Goal: Information Seeking & Learning: Check status

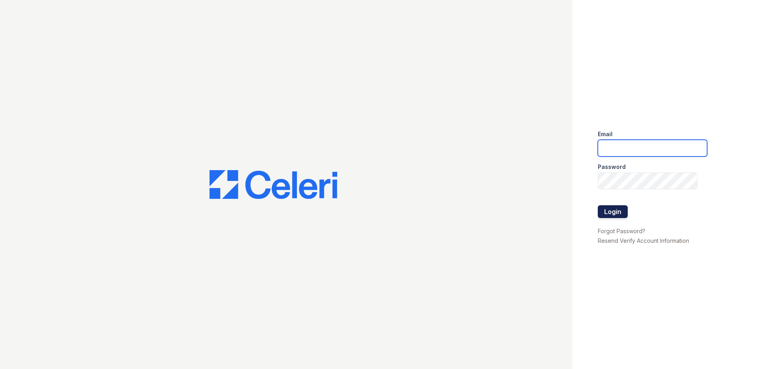
type input "jgeronimo@trinity-pm.com"
click at [612, 213] on button "Login" at bounding box center [612, 211] width 30 height 13
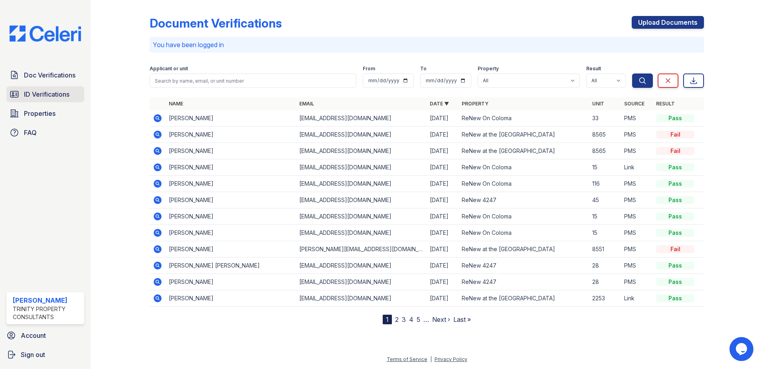
click at [75, 95] on link "ID Verifications" at bounding box center [45, 94] width 78 height 16
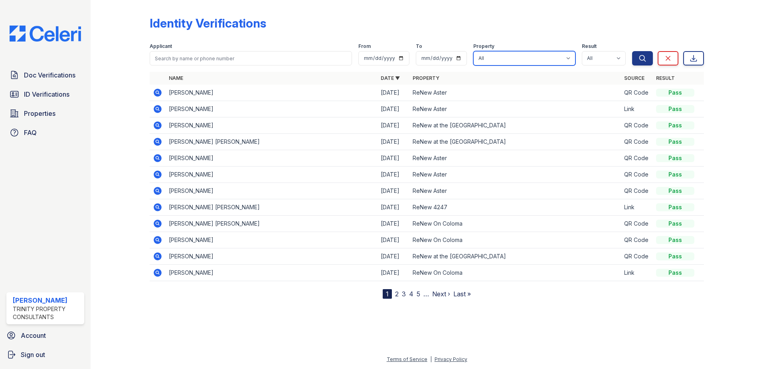
click at [518, 51] on select "All ReNew 4247 ReNew Aster ReNew at the Delta ReNew On Coloma" at bounding box center [524, 58] width 102 height 14
select select "29"
click at [474, 51] on select "All ReNew 4247 ReNew Aster ReNew at the Delta ReNew On Coloma" at bounding box center [524, 58] width 102 height 14
click at [643, 55] on icon "submit" at bounding box center [642, 58] width 8 height 8
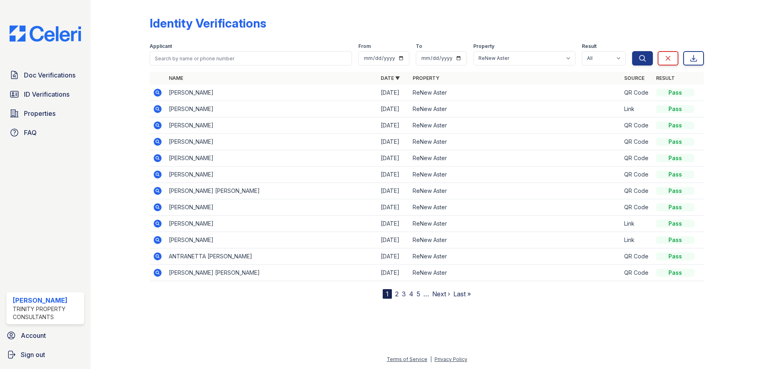
click at [396, 294] on link "2" at bounding box center [397, 294] width 4 height 8
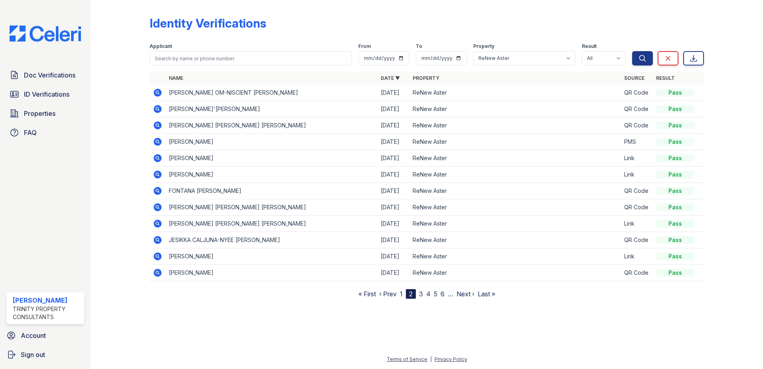
click at [422, 292] on link "3" at bounding box center [421, 294] width 4 height 8
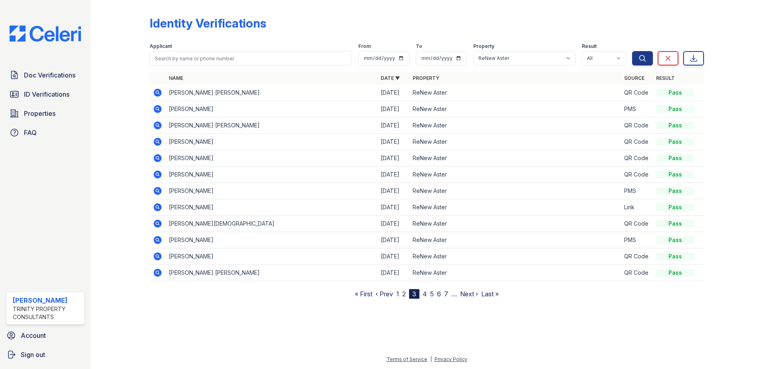
click at [425, 293] on link "4" at bounding box center [424, 294] width 4 height 8
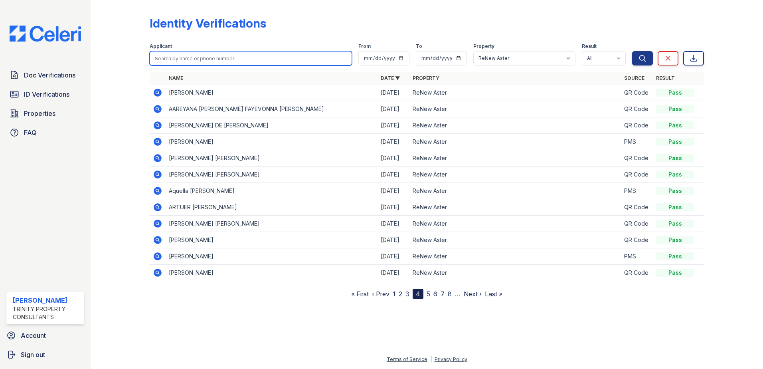
click at [196, 61] on input "search" at bounding box center [251, 58] width 202 height 14
type input "tania"
click at [632, 51] on button "Search" at bounding box center [642, 58] width 21 height 14
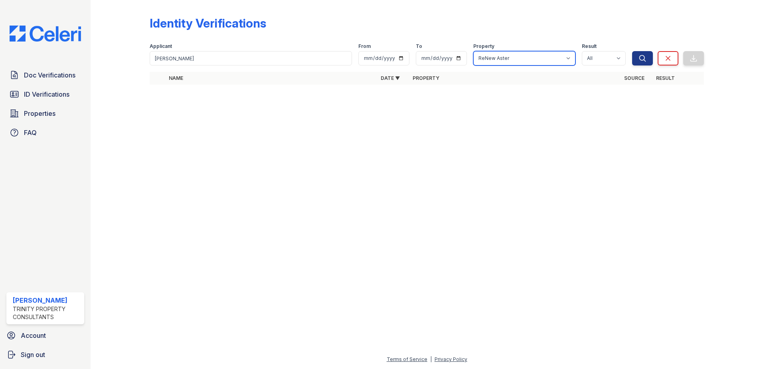
click at [550, 54] on select "All ReNew 4247 ReNew Aster ReNew at the Delta ReNew On Coloma" at bounding box center [524, 58] width 102 height 14
select select
click at [474, 51] on select "All ReNew 4247 ReNew Aster ReNew at the Delta ReNew On Coloma" at bounding box center [524, 58] width 102 height 14
click at [637, 55] on button "Search" at bounding box center [642, 58] width 21 height 14
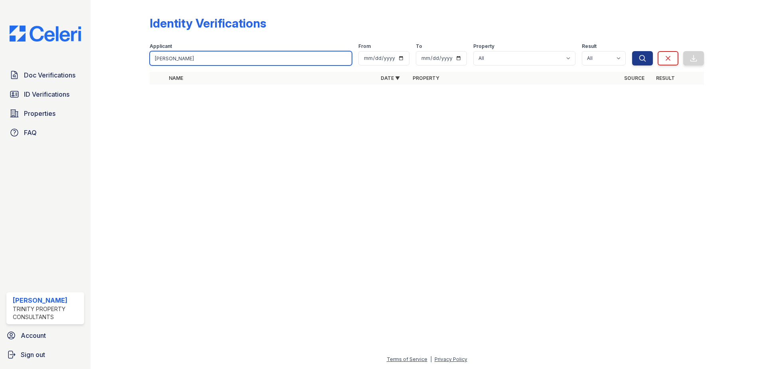
click at [193, 52] on input "tania" at bounding box center [251, 58] width 202 height 14
click at [632, 51] on button "Search" at bounding box center [642, 58] width 21 height 14
click at [191, 58] on input "tania" at bounding box center [251, 58] width 202 height 14
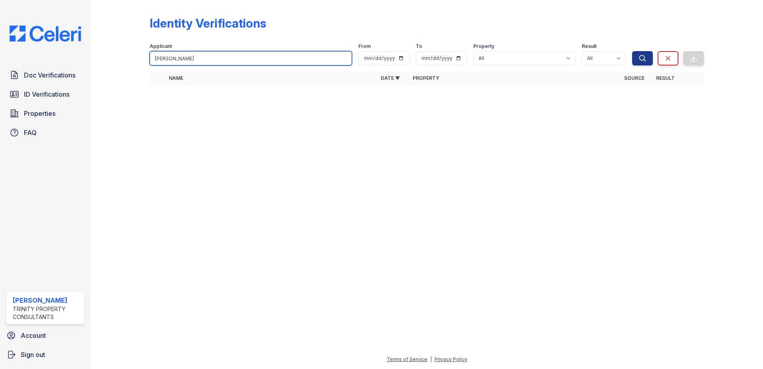
type input "fiorella"
click at [632, 51] on button "Search" at bounding box center [642, 58] width 21 height 14
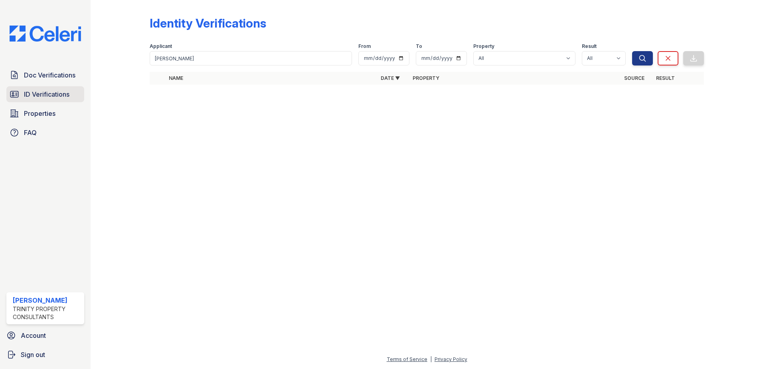
click at [65, 97] on span "ID Verifications" at bounding box center [46, 94] width 45 height 10
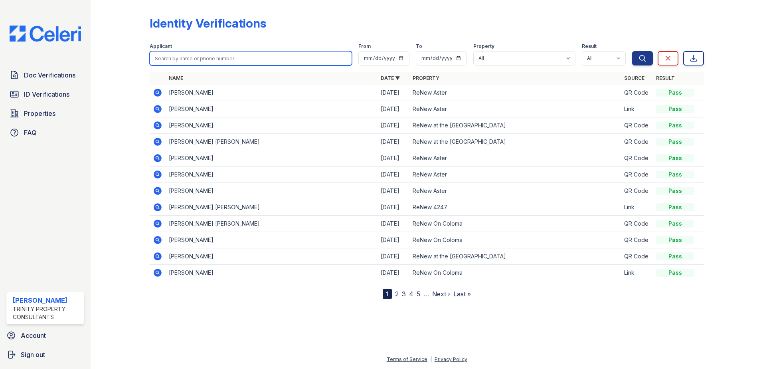
click at [197, 59] on input "search" at bounding box center [251, 58] width 202 height 14
type input "fiorela"
click at [632, 51] on button "Search" at bounding box center [642, 58] width 21 height 14
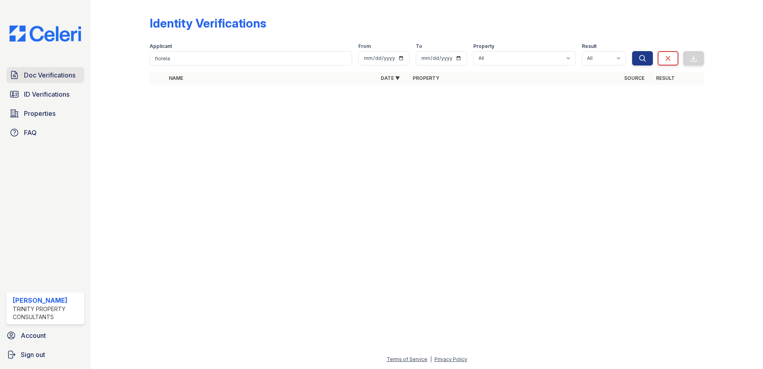
click at [42, 82] on link "Doc Verifications" at bounding box center [45, 75] width 78 height 16
click at [47, 75] on span "Doc Verifications" at bounding box center [49, 75] width 51 height 10
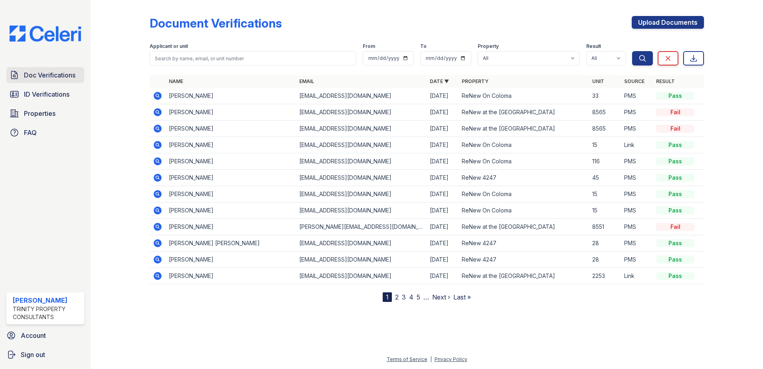
click at [37, 76] on span "Doc Verifications" at bounding box center [49, 75] width 51 height 10
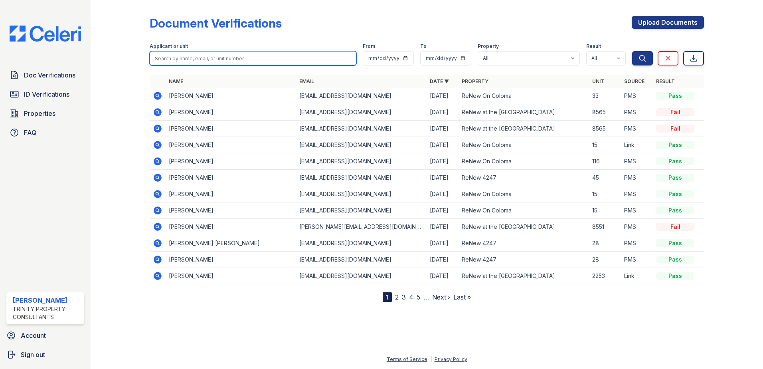
click at [227, 53] on input "search" at bounding box center [253, 58] width 207 height 14
type input "fiorela"
click at [632, 51] on button "Search" at bounding box center [642, 58] width 21 height 14
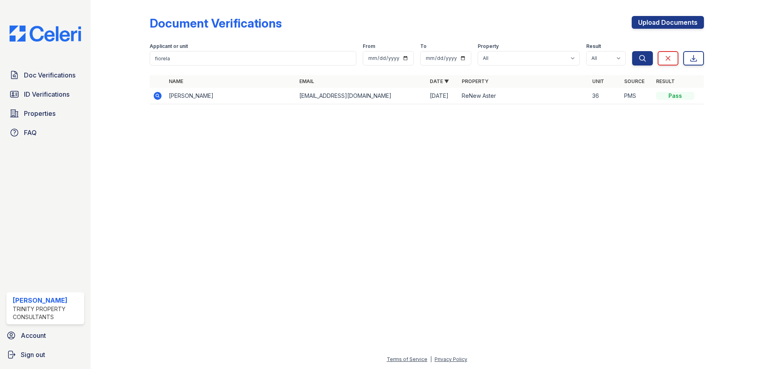
click at [156, 94] on icon at bounding box center [158, 96] width 8 height 8
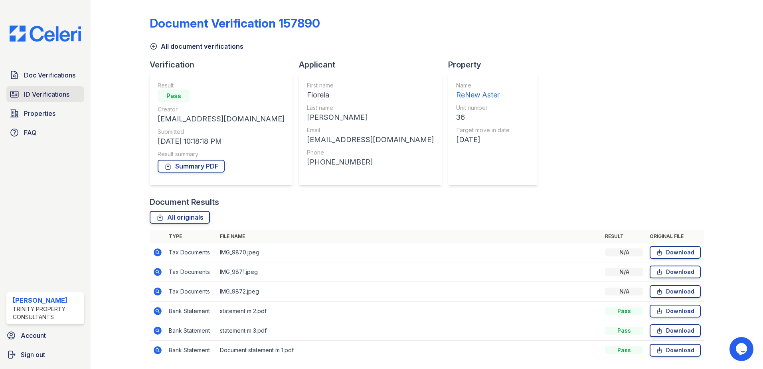
click at [33, 95] on span "ID Verifications" at bounding box center [46, 94] width 45 height 10
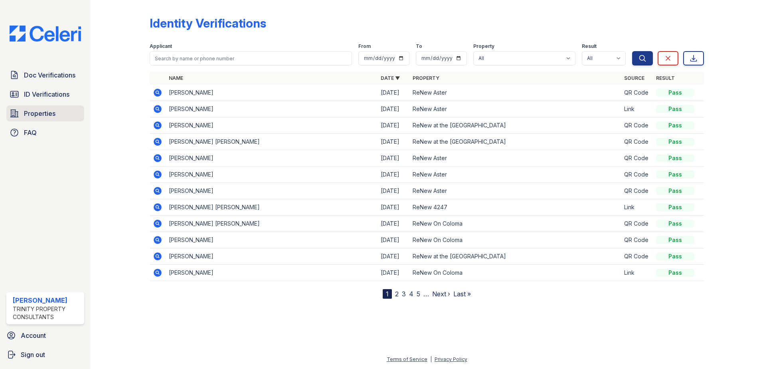
click at [41, 115] on span "Properties" at bounding box center [40, 113] width 32 height 10
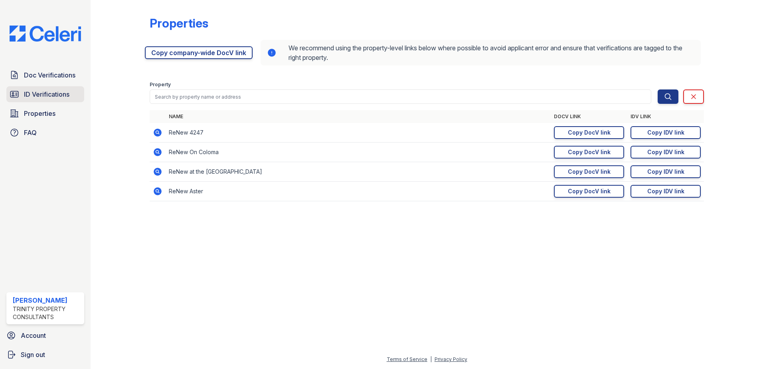
click at [65, 95] on span "ID Verifications" at bounding box center [46, 94] width 45 height 10
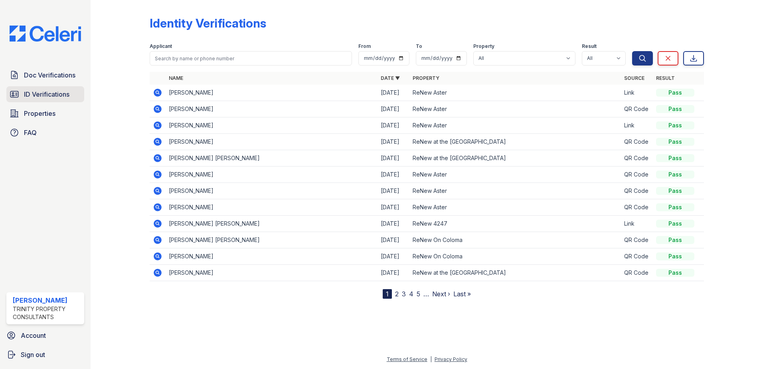
click at [66, 95] on span "ID Verifications" at bounding box center [46, 94] width 45 height 10
click at [158, 92] on icon at bounding box center [157, 92] width 2 height 2
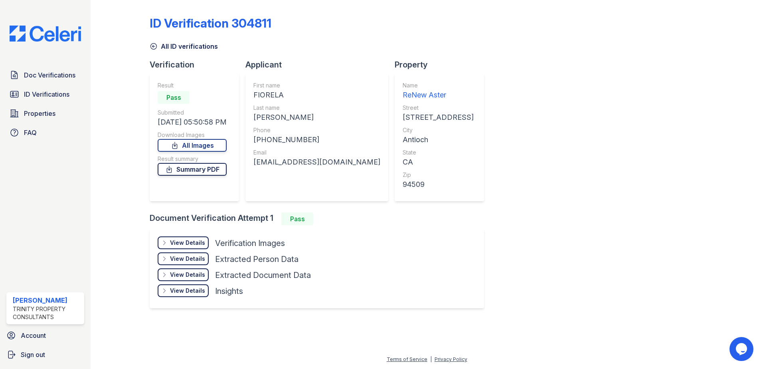
click at [207, 170] on link "Summary PDF" at bounding box center [192, 169] width 69 height 13
click at [189, 245] on div "View Details" at bounding box center [187, 243] width 35 height 8
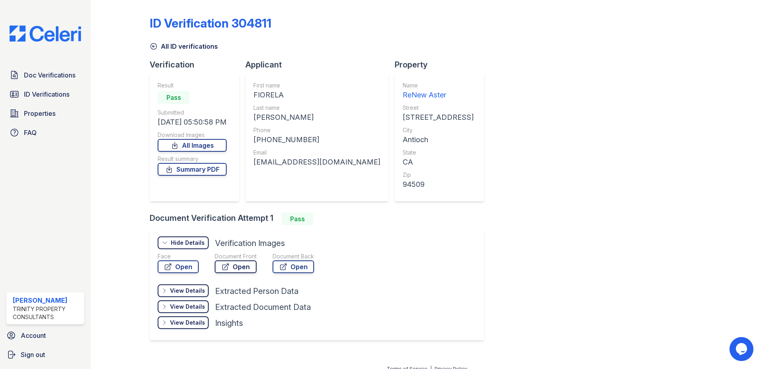
click at [228, 264] on icon at bounding box center [226, 267] width 6 height 6
click at [41, 95] on span "ID Verifications" at bounding box center [46, 94] width 45 height 10
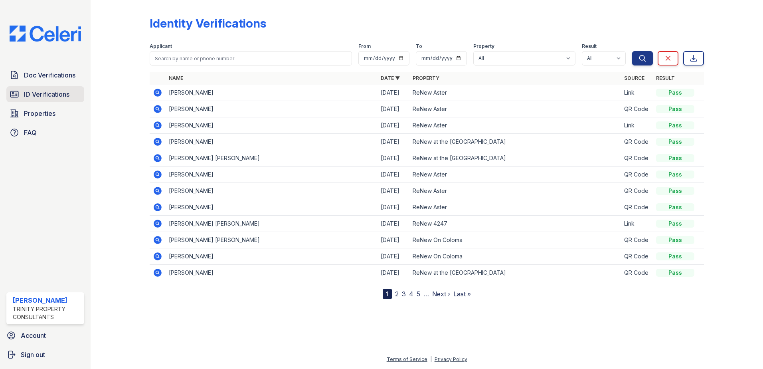
click at [56, 89] on link "ID Verifications" at bounding box center [45, 94] width 78 height 16
click at [501, 59] on select "All ReNew 4247 ReNew Aster ReNew at the Delta ReNew On Coloma" at bounding box center [524, 58] width 102 height 14
select select "29"
click at [474, 51] on select "All ReNew 4247 ReNew Aster ReNew at the Delta ReNew On Coloma" at bounding box center [524, 58] width 102 height 14
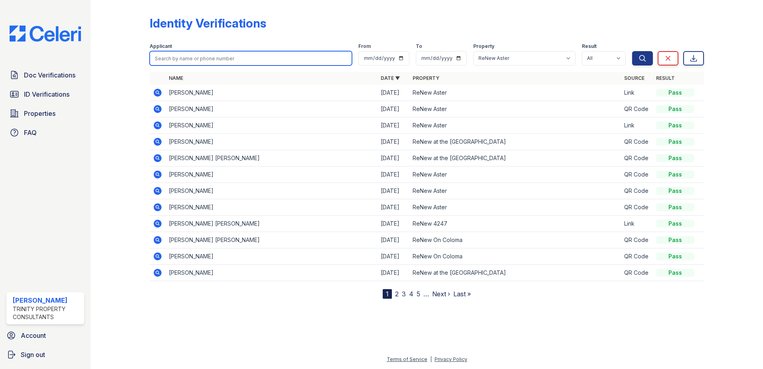
click at [232, 59] on input "search" at bounding box center [251, 58] width 202 height 14
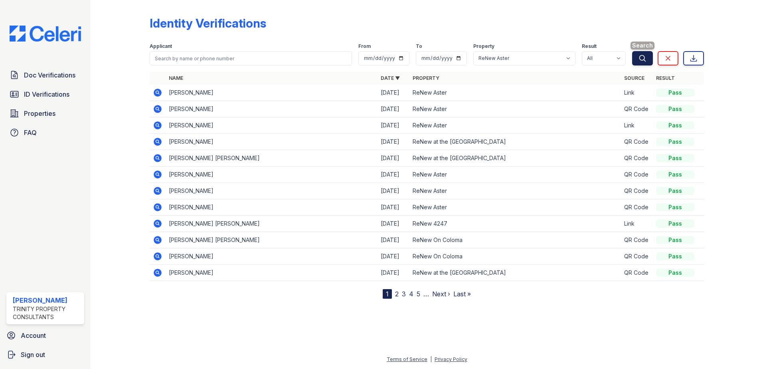
click at [641, 54] on button "Search" at bounding box center [642, 58] width 21 height 14
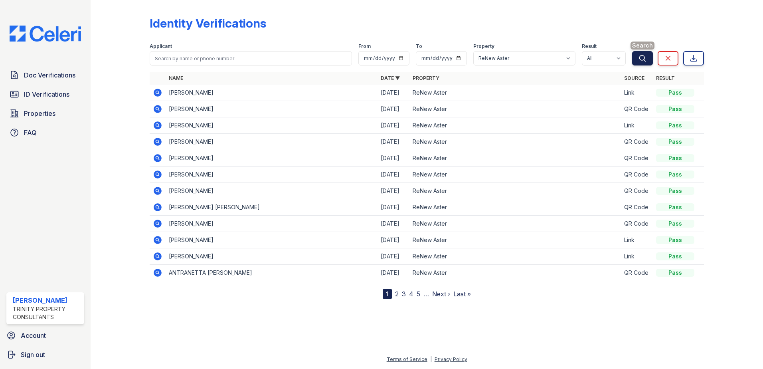
click at [642, 57] on icon "submit" at bounding box center [642, 58] width 8 height 8
click at [641, 55] on icon "submit" at bounding box center [642, 58] width 6 height 6
click at [418, 296] on link "5" at bounding box center [418, 294] width 4 height 8
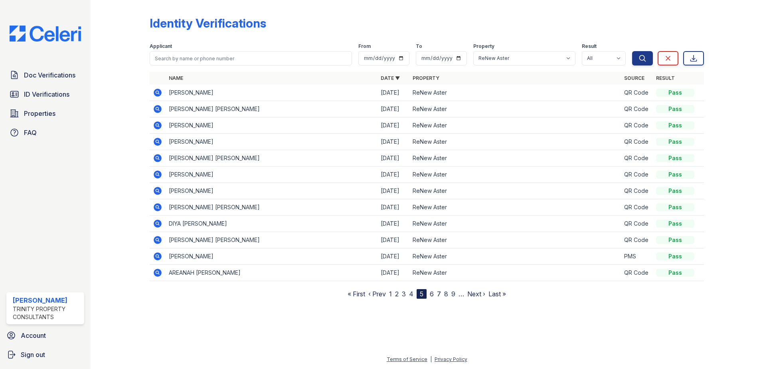
click at [453, 293] on link "9" at bounding box center [453, 294] width 4 height 8
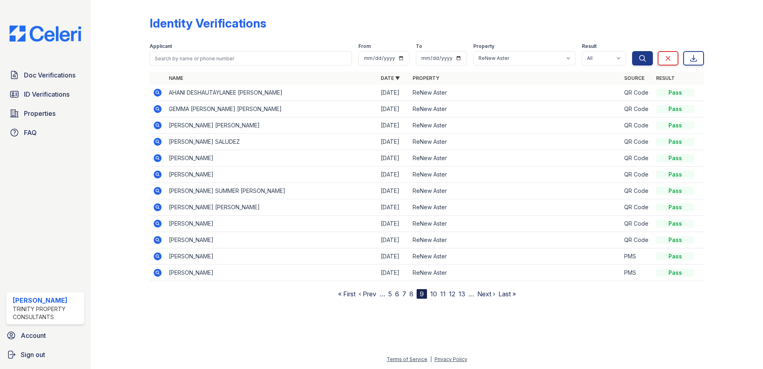
click at [463, 293] on link "13" at bounding box center [461, 294] width 7 height 8
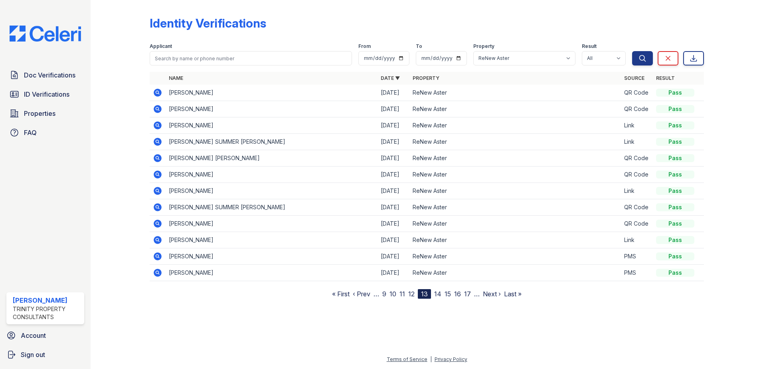
click at [464, 294] on link "17" at bounding box center [467, 294] width 7 height 8
click at [465, 294] on nav "« First ‹ Prev … 13 14 15 16 17 18 19 20 21 … Next › Last »" at bounding box center [426, 294] width 194 height 10
click at [469, 293] on link "21" at bounding box center [470, 294] width 6 height 8
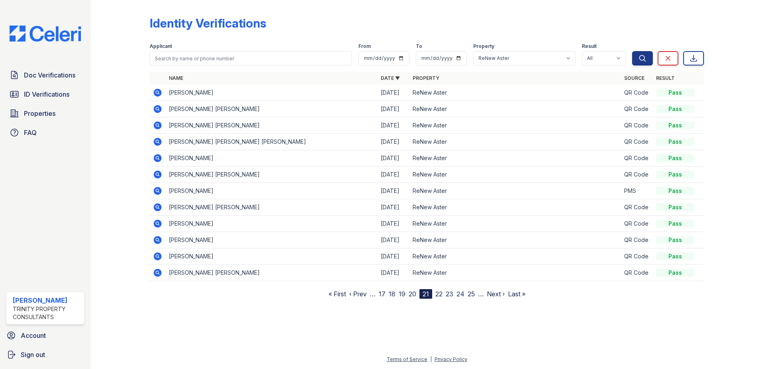
click at [384, 293] on link "17" at bounding box center [382, 294] width 7 height 8
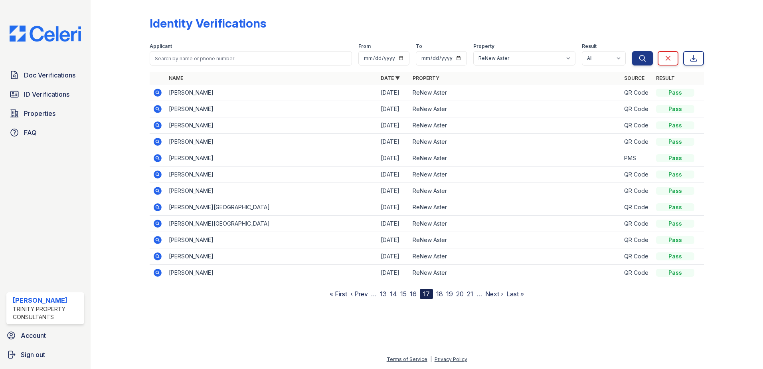
click at [392, 292] on link "14" at bounding box center [393, 294] width 7 height 8
click at [414, 293] on link "13" at bounding box center [412, 294] width 7 height 8
click at [416, 294] on nav "« First ‹ Prev … 9 10 11 12 13 14 15 16 17 … Next › Last »" at bounding box center [426, 294] width 189 height 10
click at [414, 294] on link "12" at bounding box center [411, 294] width 6 height 8
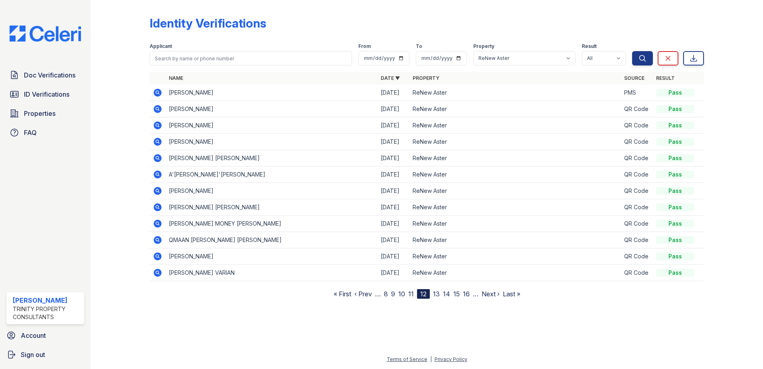
click at [411, 294] on link "11" at bounding box center [411, 294] width 6 height 8
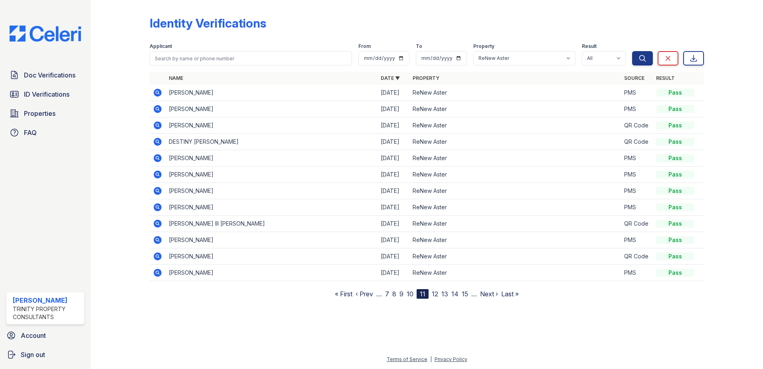
click at [434, 295] on link "12" at bounding box center [435, 294] width 6 height 8
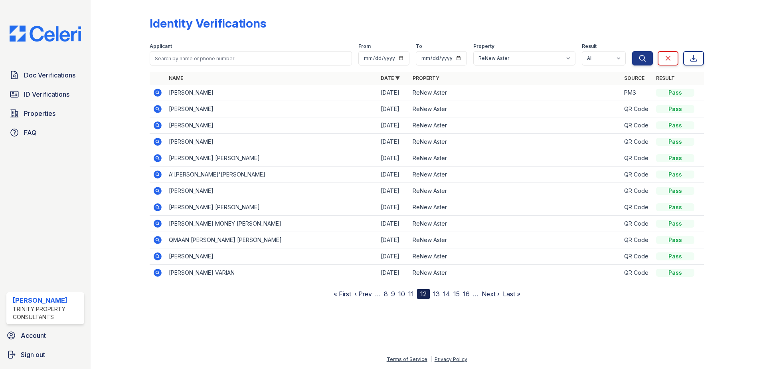
click at [401, 293] on link "10" at bounding box center [401, 294] width 7 height 8
